Goal: Information Seeking & Learning: Check status

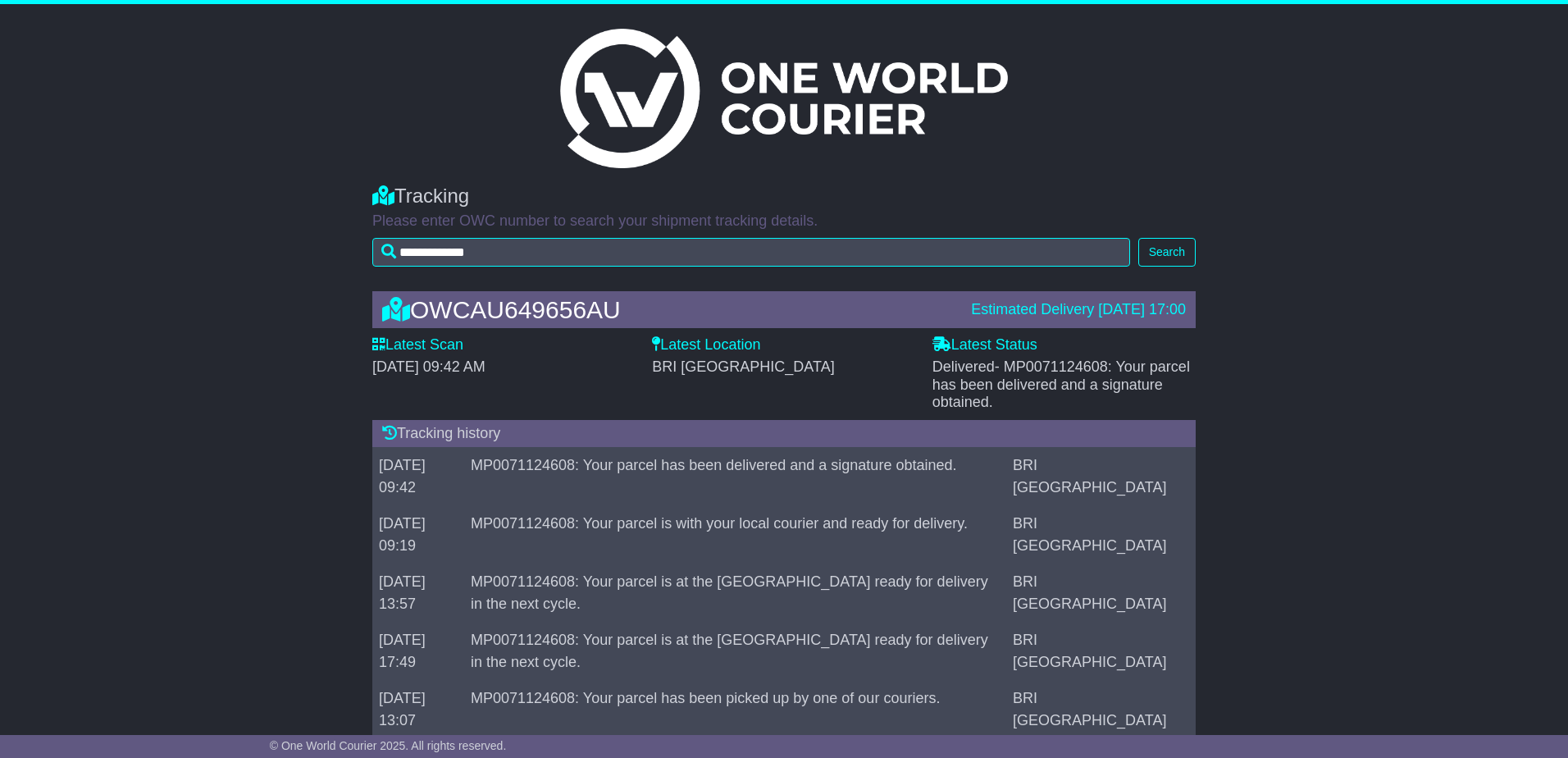
click at [1017, 388] on span "- MP0071124608: Your parcel has been delivered and a signature obtained." at bounding box center [1061, 384] width 258 height 51
drag, startPoint x: 1017, startPoint y: 388, endPoint x: 987, endPoint y: 388, distance: 30.0
click at [991, 391] on span "- MP0071124608: Your parcel has been delivered and a signature obtained." at bounding box center [1061, 384] width 258 height 51
click at [942, 351] on icon at bounding box center [942, 343] width 19 height 14
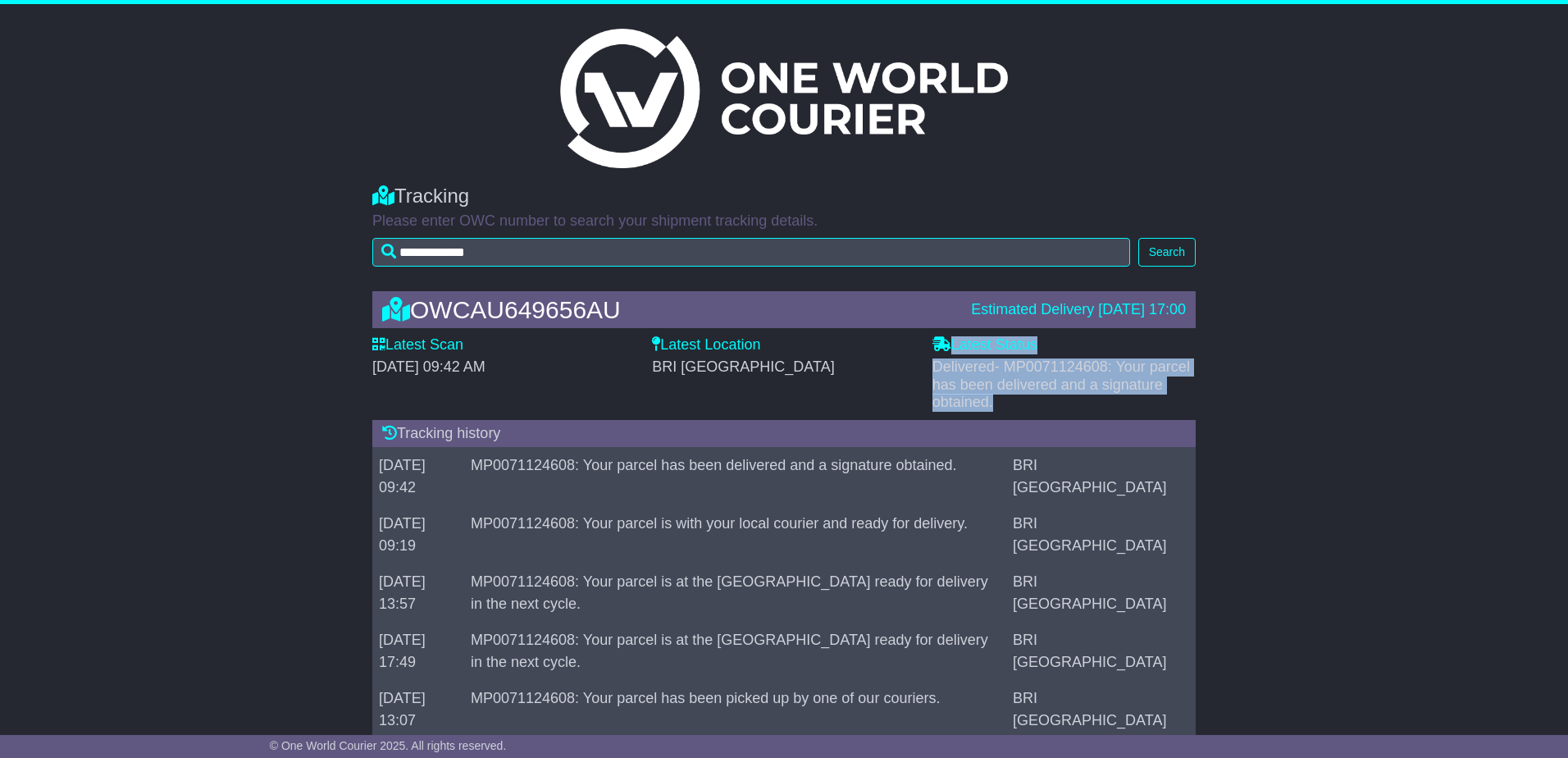
drag, startPoint x: 936, startPoint y: 349, endPoint x: 1033, endPoint y: 404, distance: 111.5
click at [1033, 404] on div "Latest Status - Delivered - MP0071124608: Your parcel has been delivered and a …" at bounding box center [1064, 373] width 263 height 75
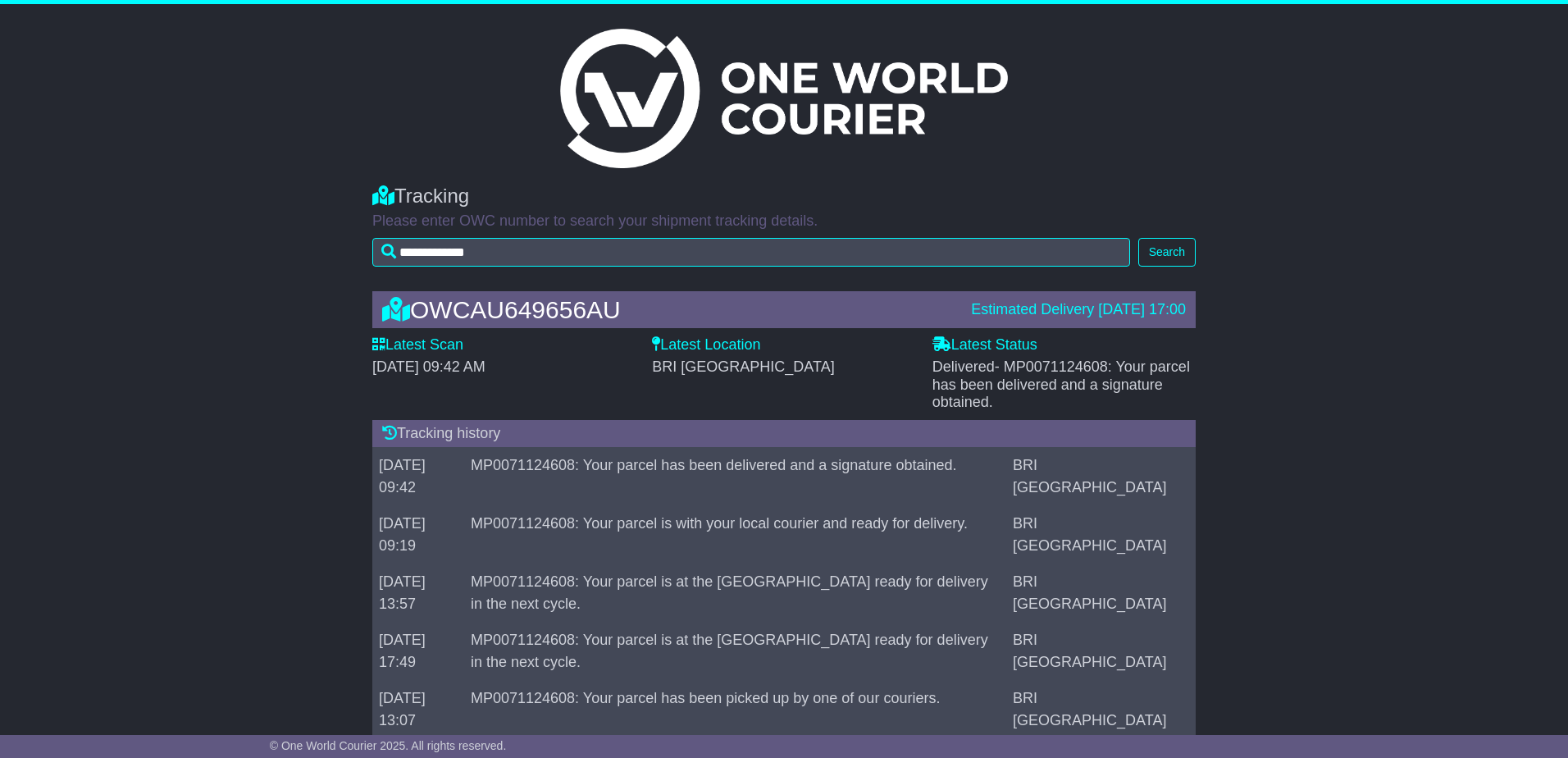
drag, startPoint x: 1033, startPoint y: 404, endPoint x: 774, endPoint y: 373, distance: 260.8
click at [818, 370] on div "BRI [GEOGRAPHIC_DATA]" at bounding box center [784, 368] width 263 height 18
click at [485, 362] on span "[DATE] 09:42 AM" at bounding box center [428, 367] width 113 height 16
drag, startPoint x: 511, startPoint y: 362, endPoint x: 426, endPoint y: 351, distance: 85.7
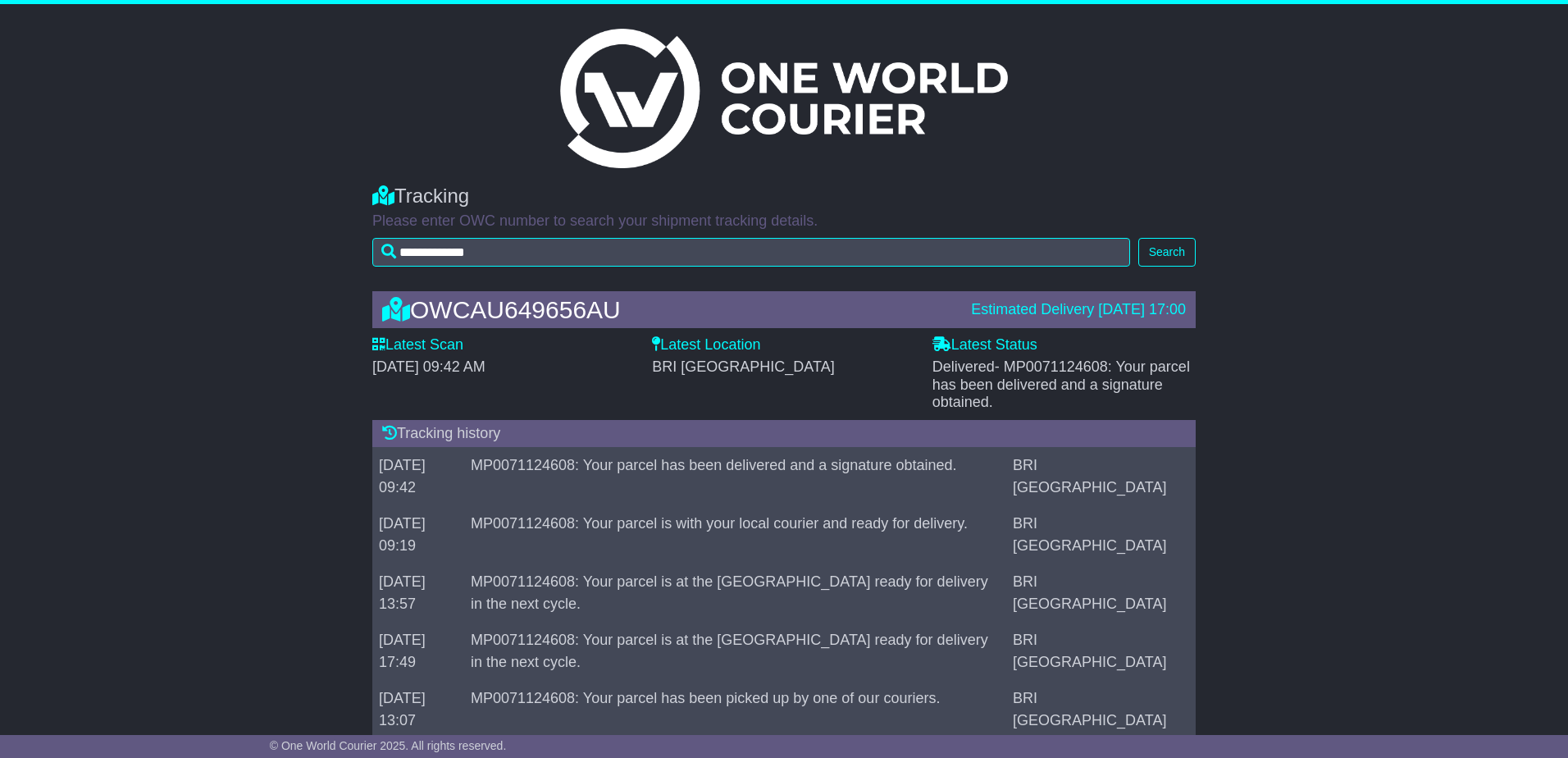
click at [431, 351] on label "Latest Scan" at bounding box center [418, 345] width 91 height 18
click at [407, 347] on label "Latest Scan" at bounding box center [418, 345] width 91 height 18
click at [372, 345] on icon at bounding box center [379, 343] width 14 height 14
click at [403, 313] on icon at bounding box center [396, 309] width 28 height 24
drag, startPoint x: 575, startPoint y: 310, endPoint x: 591, endPoint y: 314, distance: 16.5
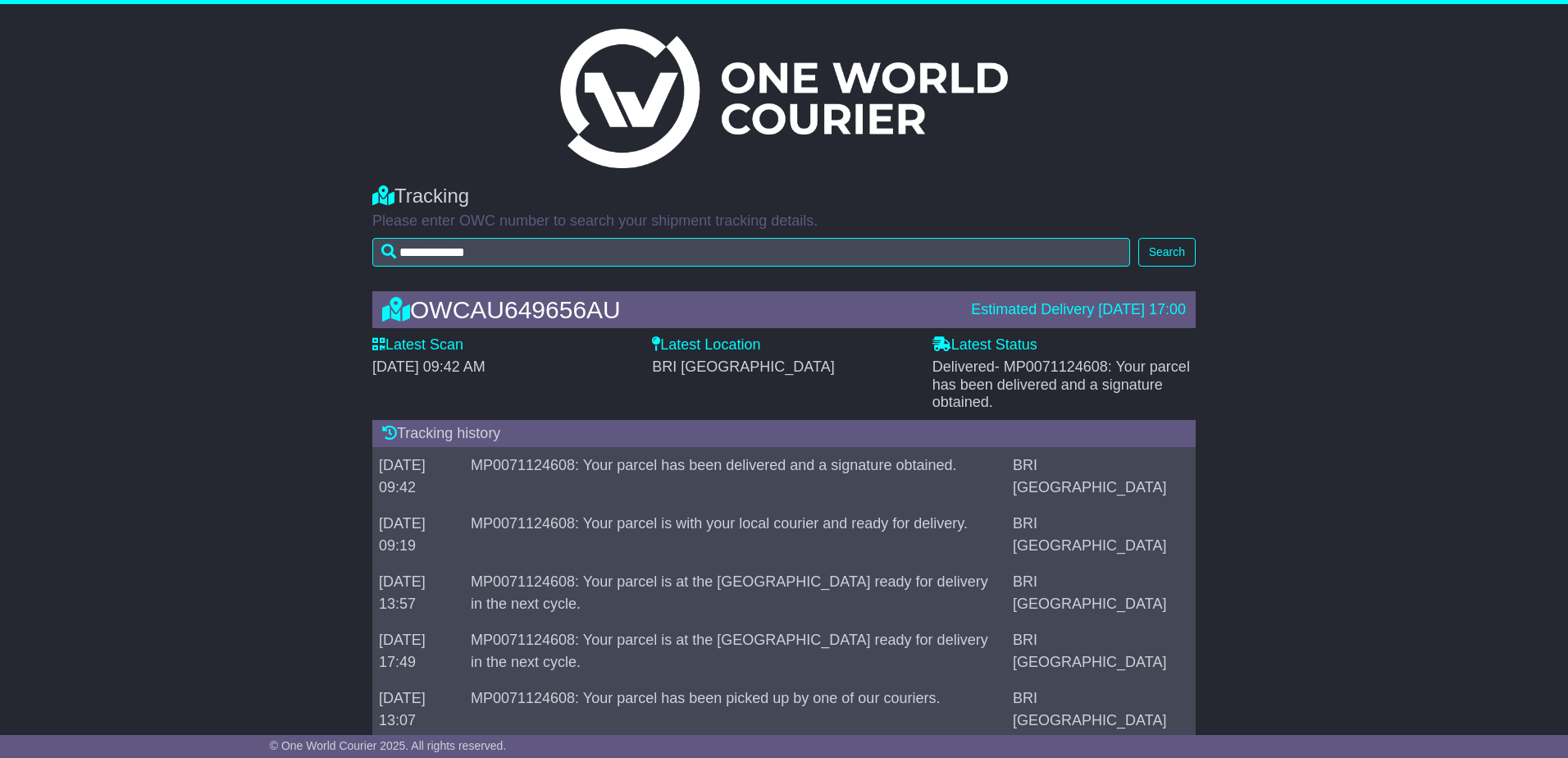
click at [576, 310] on div "OWCAU649656AU" at bounding box center [669, 310] width 589 height 27
click at [767, 341] on div "Latest Location BRI [GEOGRAPHIC_DATA]" at bounding box center [784, 356] width 263 height 40
click at [709, 350] on label "Latest Location" at bounding box center [707, 345] width 108 height 18
click at [711, 342] on label "Latest Location" at bounding box center [707, 345] width 108 height 18
click at [708, 368] on span "BRI [GEOGRAPHIC_DATA]" at bounding box center [743, 367] width 182 height 16
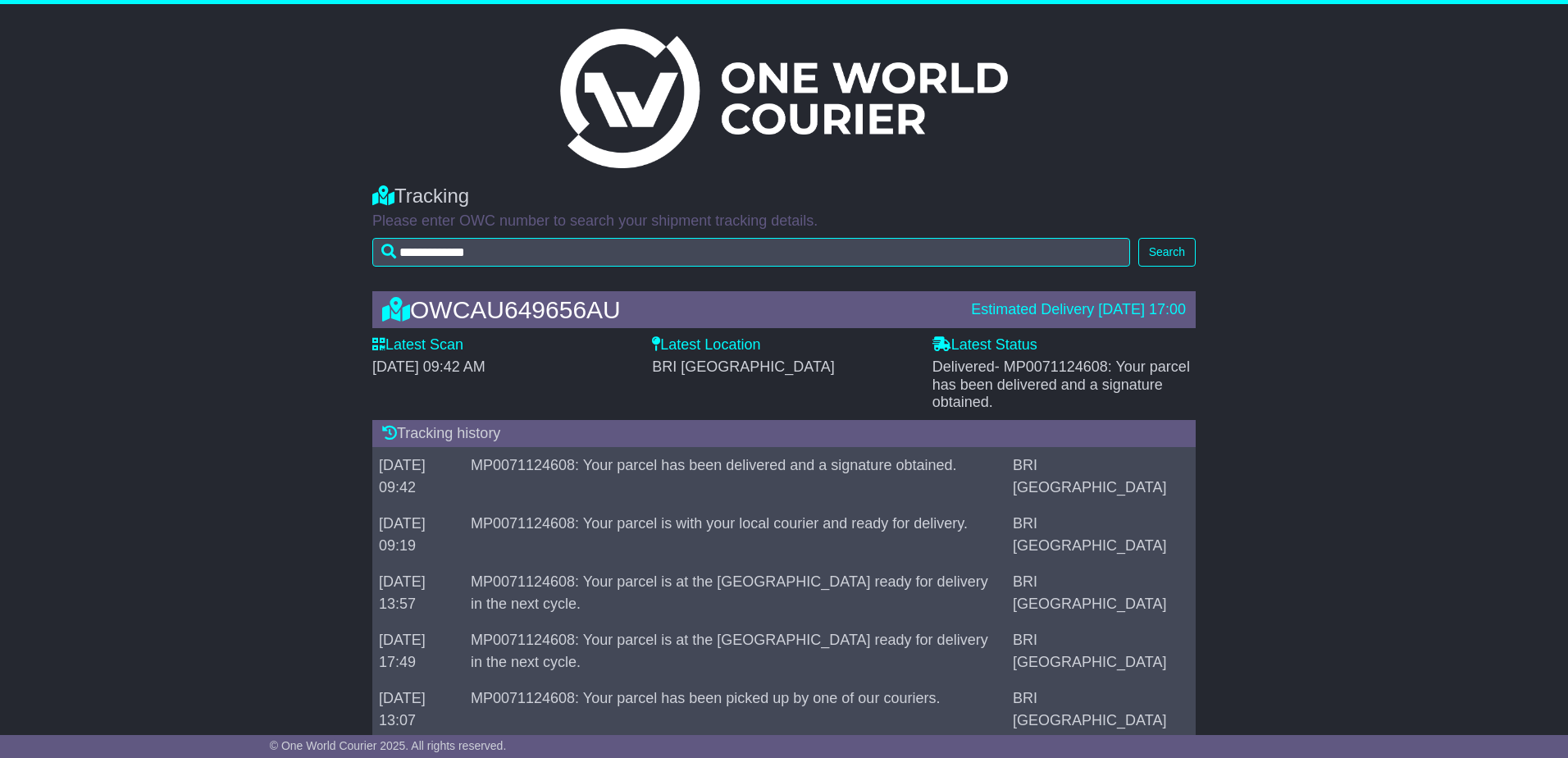
click at [648, 458] on td "MP0071124608: Your parcel has been delivered and a signature obtained." at bounding box center [736, 477] width 542 height 58
click at [709, 470] on td "MP0071124608: Your parcel has been delivered and a signature obtained." at bounding box center [736, 477] width 542 height 58
click at [465, 470] on td "[DATE] 09:42" at bounding box center [418, 477] width 92 height 58
click at [402, 430] on div "Tracking history" at bounding box center [784, 434] width 823 height 28
click at [310, 413] on div "OWCAU649656AU Estimated Delivery [DATE] 17:00 Latest Scan [DATE] 09:42 AM Lates…" at bounding box center [784, 519] width 1568 height 489
